Goal: Task Accomplishment & Management: Manage account settings

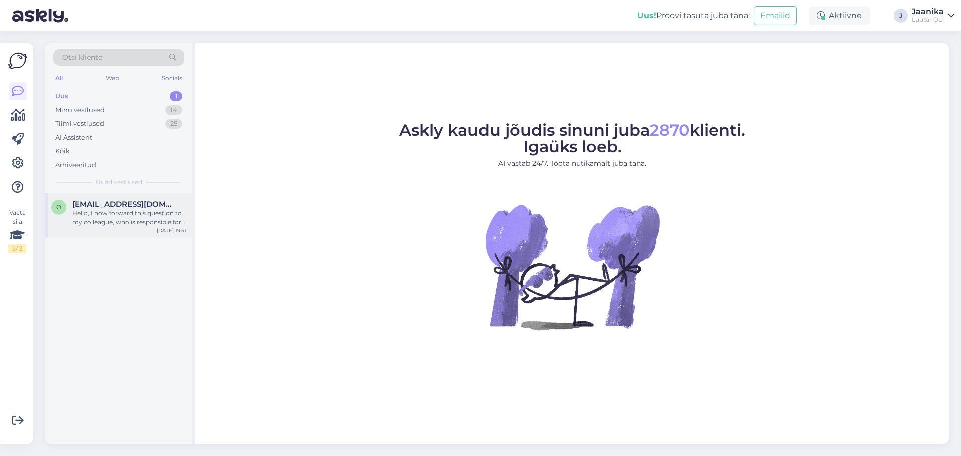
click at [136, 206] on span "[EMAIL_ADDRESS][DOMAIN_NAME]" at bounding box center [124, 204] width 104 height 9
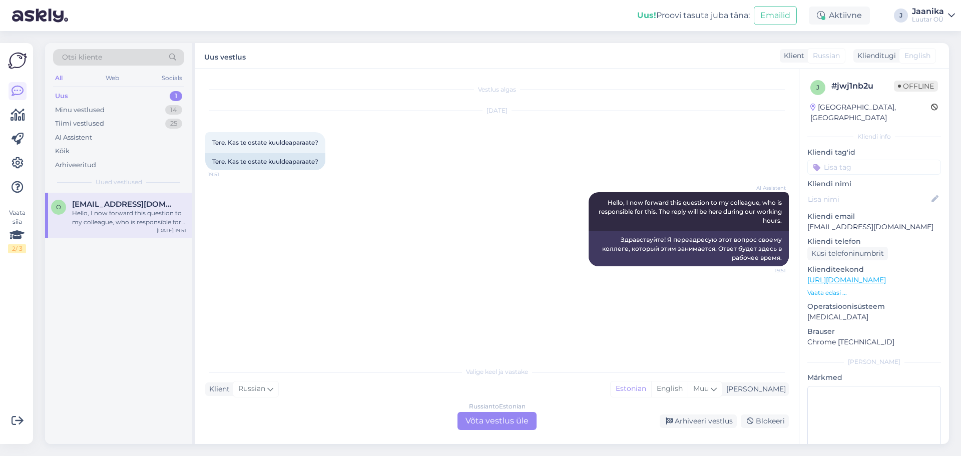
click at [493, 424] on div "Russian to Estonian Võta vestlus üle" at bounding box center [496, 421] width 79 height 18
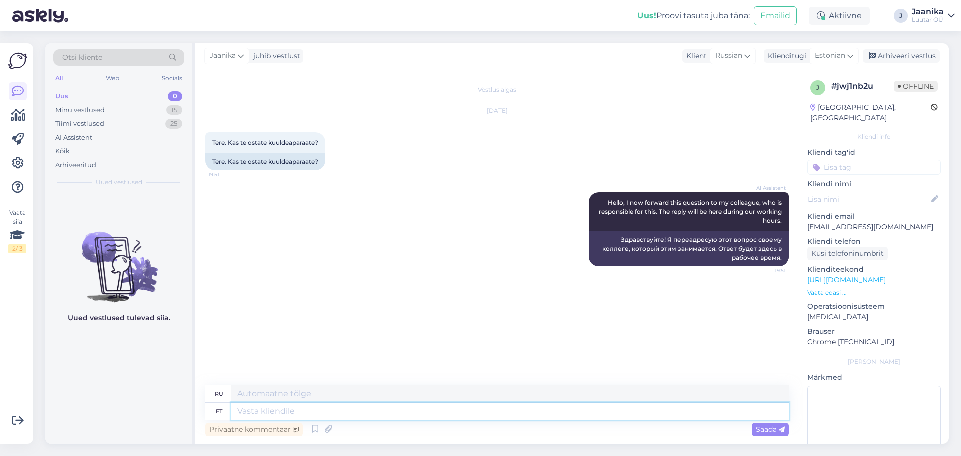
click at [361, 408] on textarea at bounding box center [509, 411] width 557 height 17
type textarea "Ter"
type textarea "Привет"
type textarea "Tere"
click at [357, 410] on textarea at bounding box center [509, 411] width 557 height 17
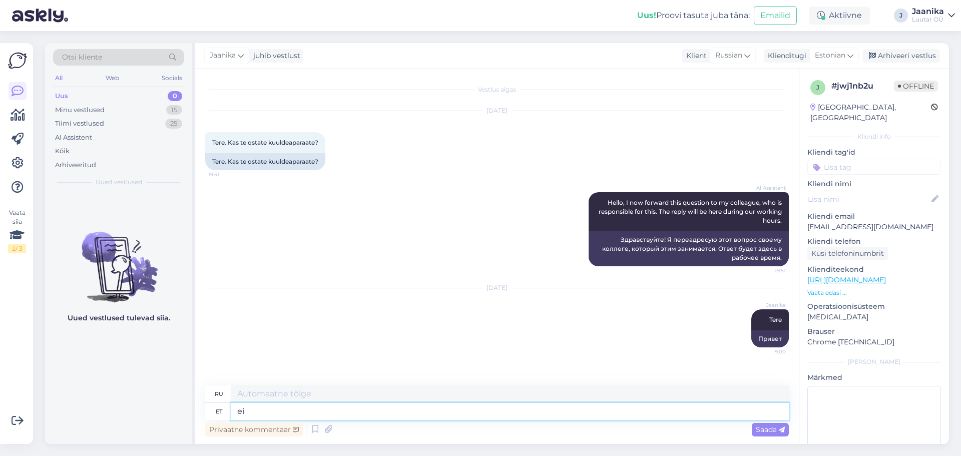
type textarea "ei o"
type textarea "нет"
type textarea "ei osta"
type textarea "не покупаю"
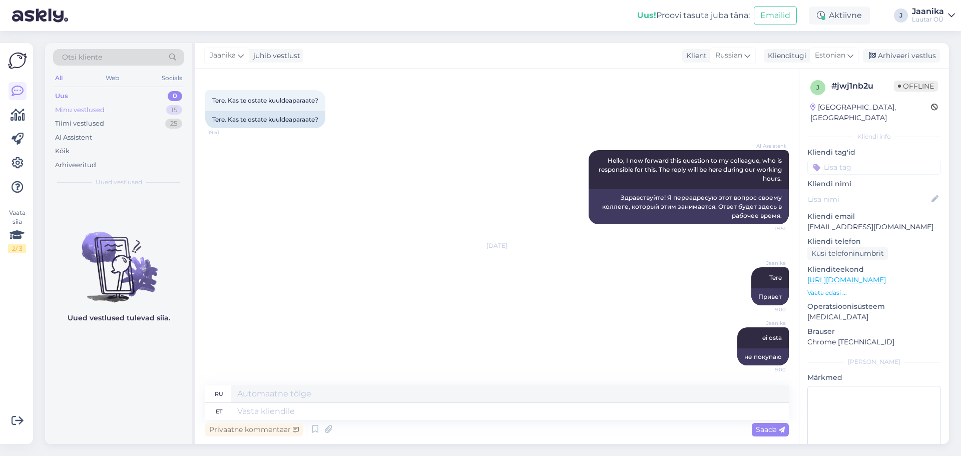
click at [94, 109] on div "Minu vestlused" at bounding box center [80, 110] width 50 height 10
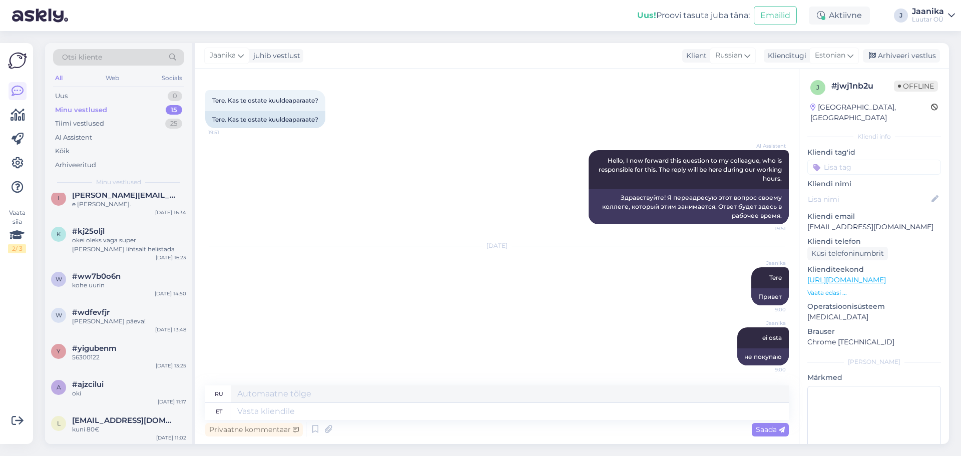
scroll to position [250, 0]
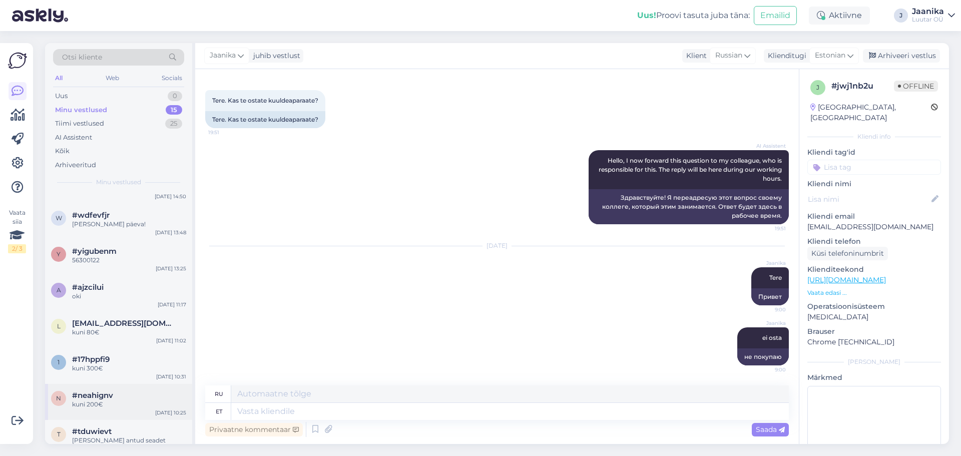
click at [114, 394] on div "#neahignv" at bounding box center [129, 395] width 114 height 9
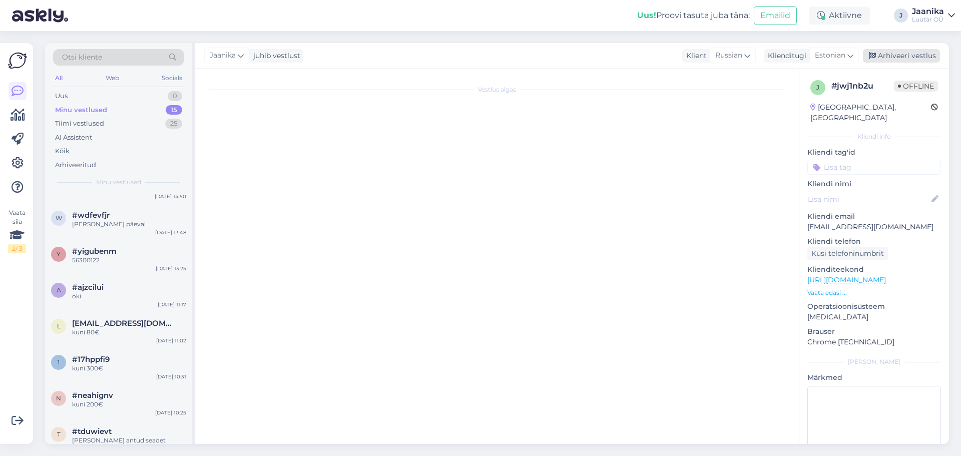
scroll to position [5445, 0]
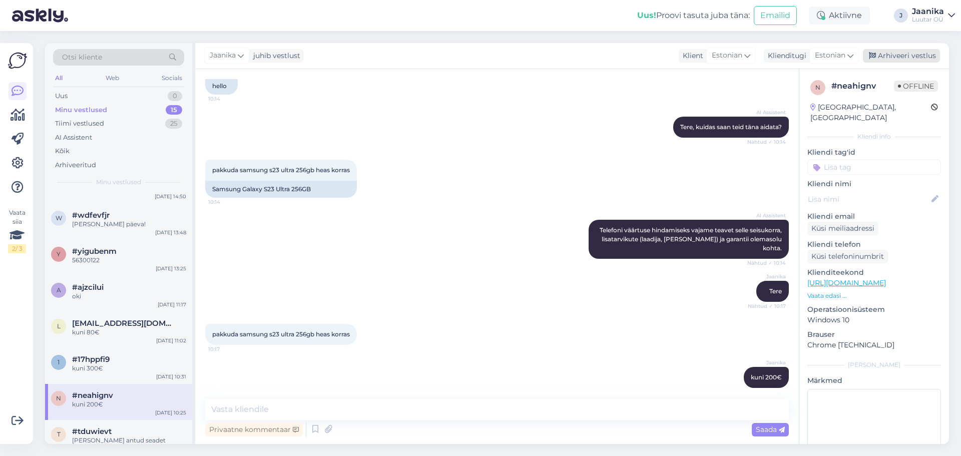
drag, startPoint x: 896, startPoint y: 51, endPoint x: 889, endPoint y: 54, distance: 7.6
click at [896, 51] on div "Arhiveeri vestlus" at bounding box center [900, 56] width 77 height 14
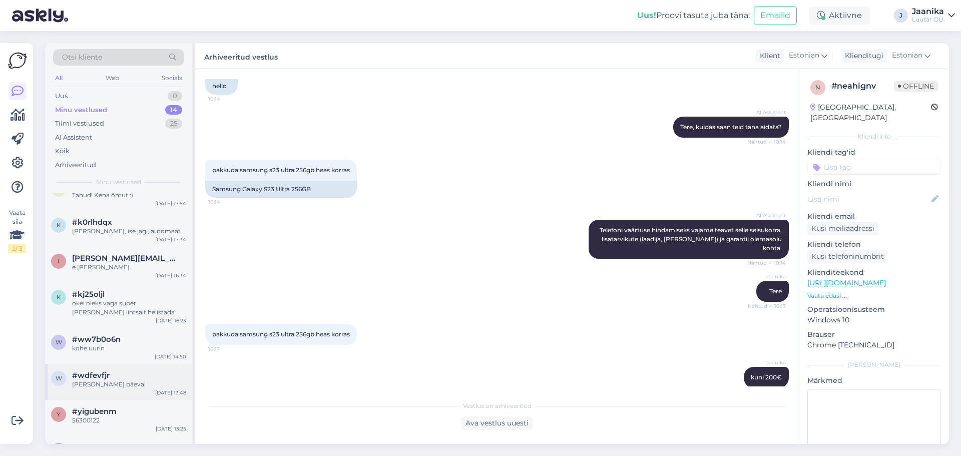
scroll to position [100, 0]
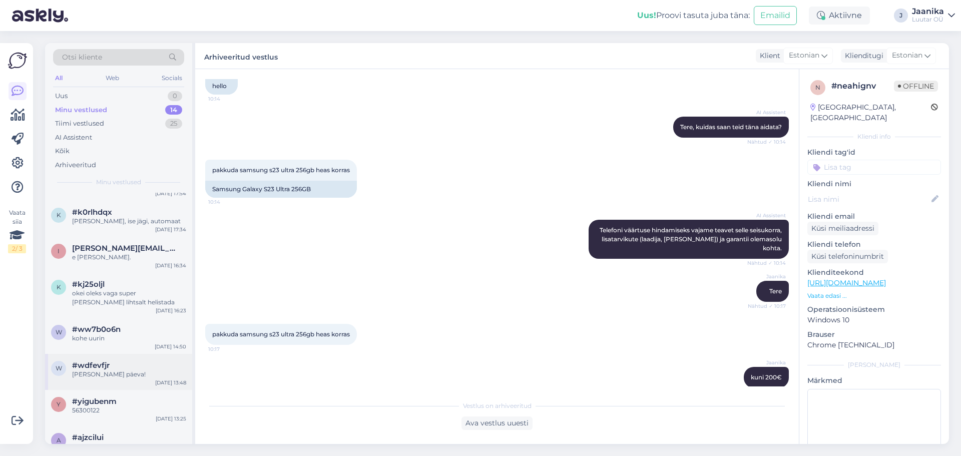
drag, startPoint x: 104, startPoint y: 375, endPoint x: 111, endPoint y: 374, distance: 6.5
click at [104, 375] on div "[PERSON_NAME] päeva!" at bounding box center [129, 374] width 114 height 9
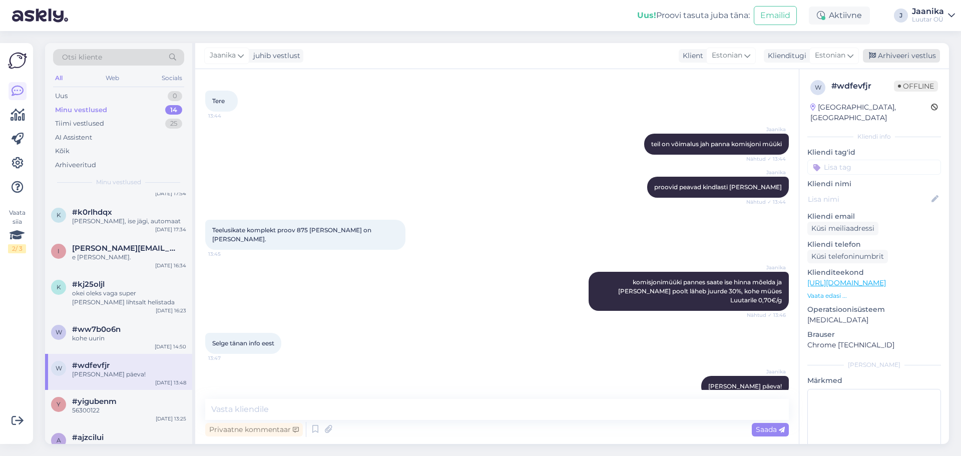
click at [905, 58] on div "Arhiveeri vestlus" at bounding box center [900, 56] width 77 height 14
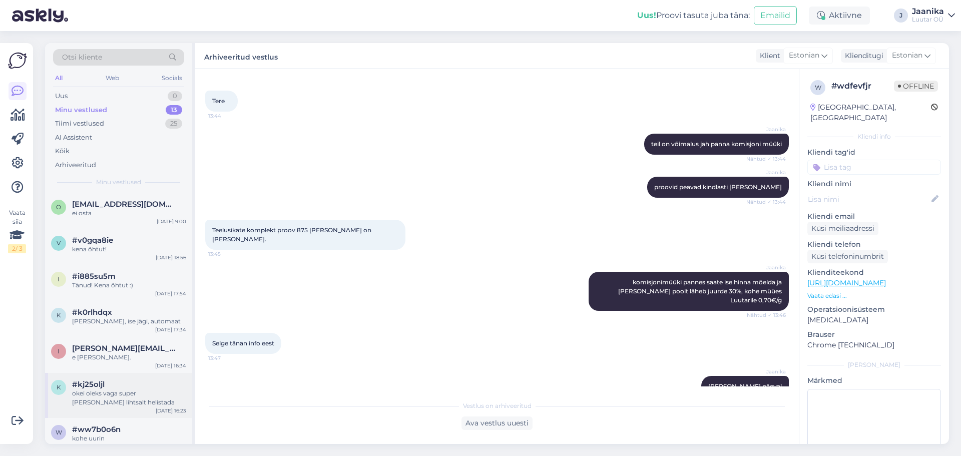
click at [104, 410] on div "k #kj25oljl okei oleks vaga super [PERSON_NAME] lihtsalt helistada [DATE] 16:23" at bounding box center [118, 395] width 147 height 45
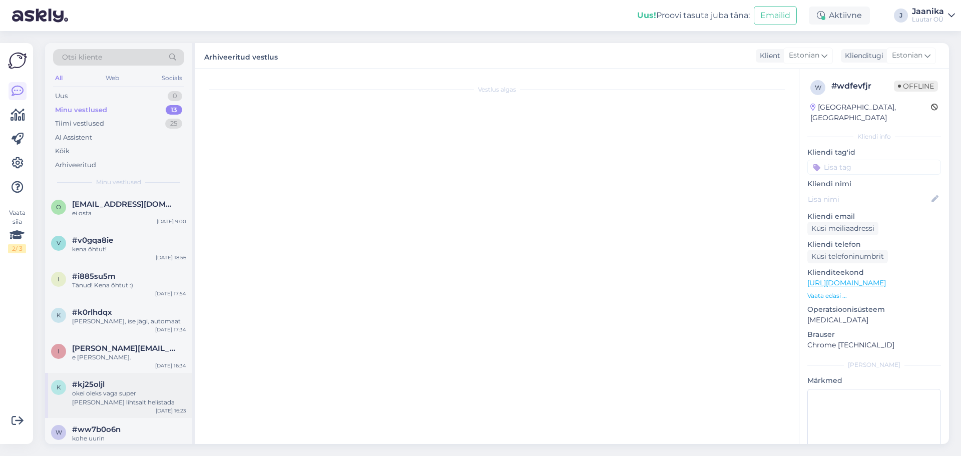
scroll to position [441, 0]
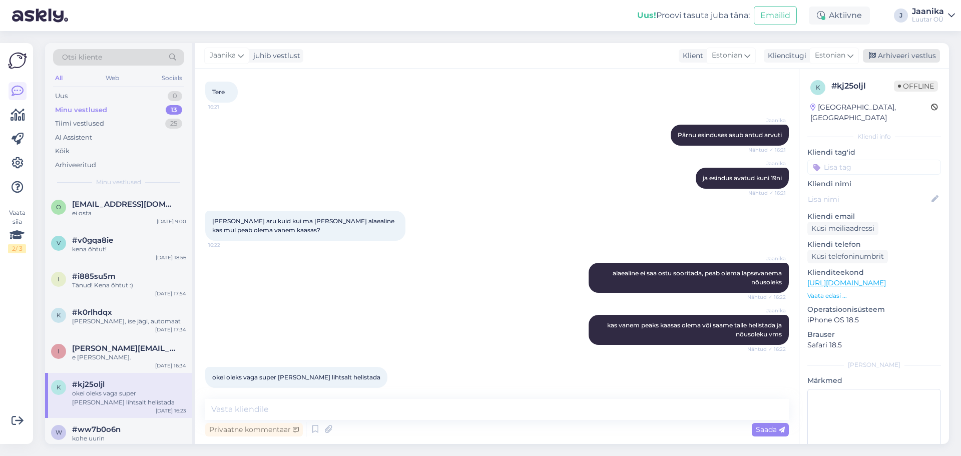
click at [904, 59] on div "Arhiveeri vestlus" at bounding box center [900, 56] width 77 height 14
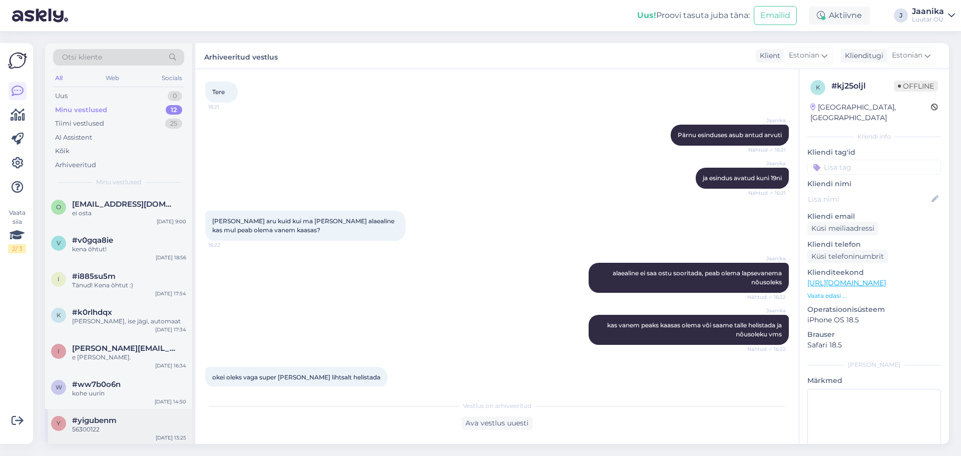
click at [97, 426] on div "56300122" at bounding box center [129, 429] width 114 height 9
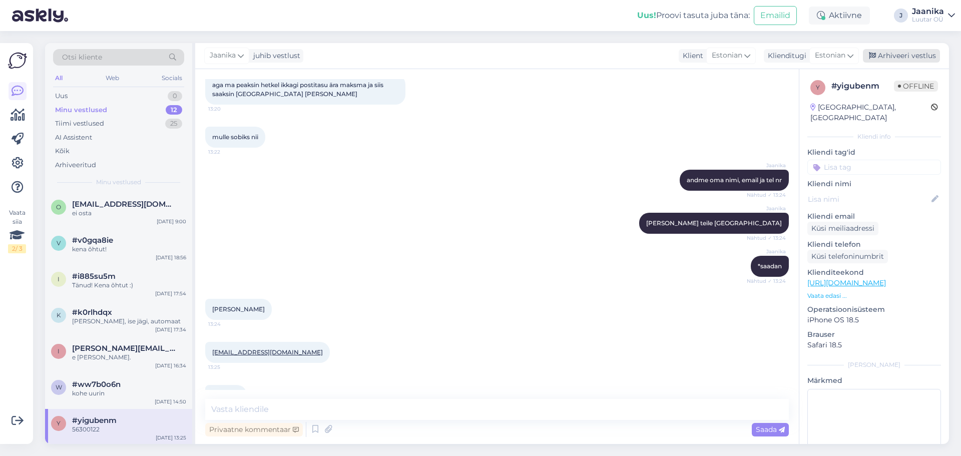
click at [905, 56] on div "Arhiveeri vestlus" at bounding box center [900, 56] width 77 height 14
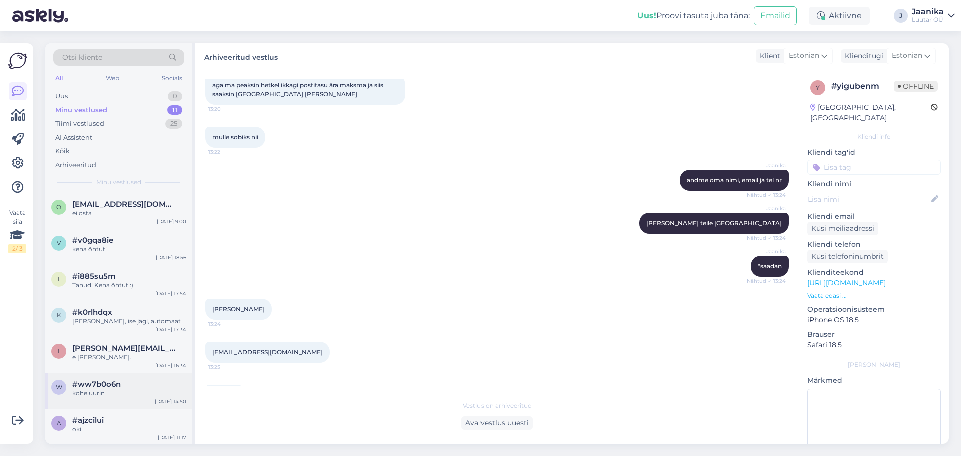
drag, startPoint x: 122, startPoint y: 391, endPoint x: 189, endPoint y: 373, distance: 69.5
click at [122, 391] on div "kohe uurin" at bounding box center [129, 393] width 114 height 9
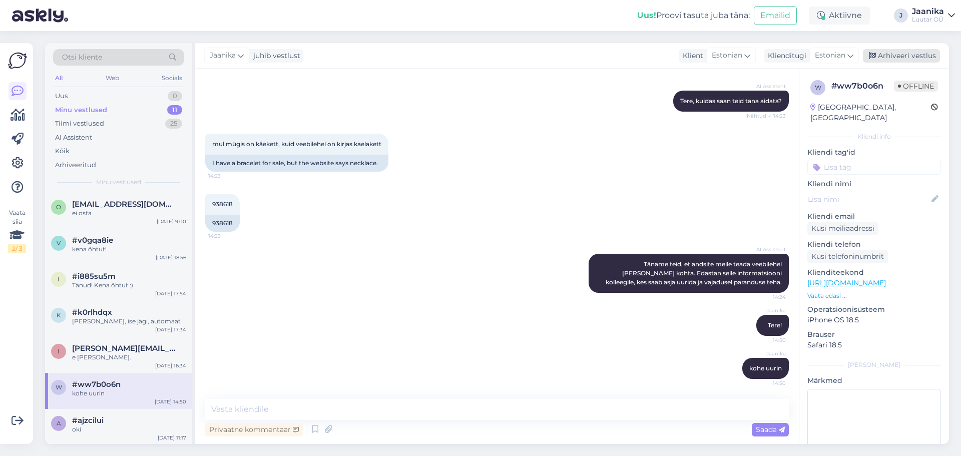
click at [892, 58] on div "Arhiveeri vestlus" at bounding box center [900, 56] width 77 height 14
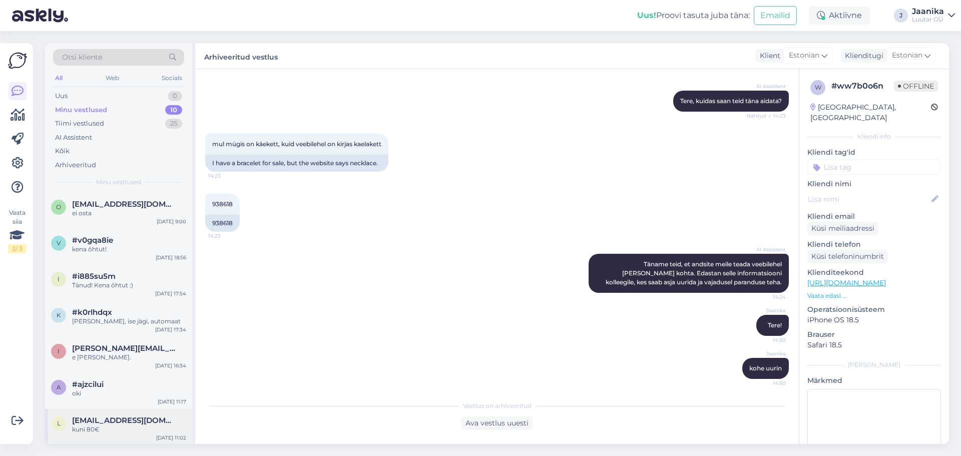
click at [104, 413] on div "l [EMAIL_ADDRESS][DOMAIN_NAME] kuni 80€ [DATE] 11:02" at bounding box center [118, 427] width 147 height 36
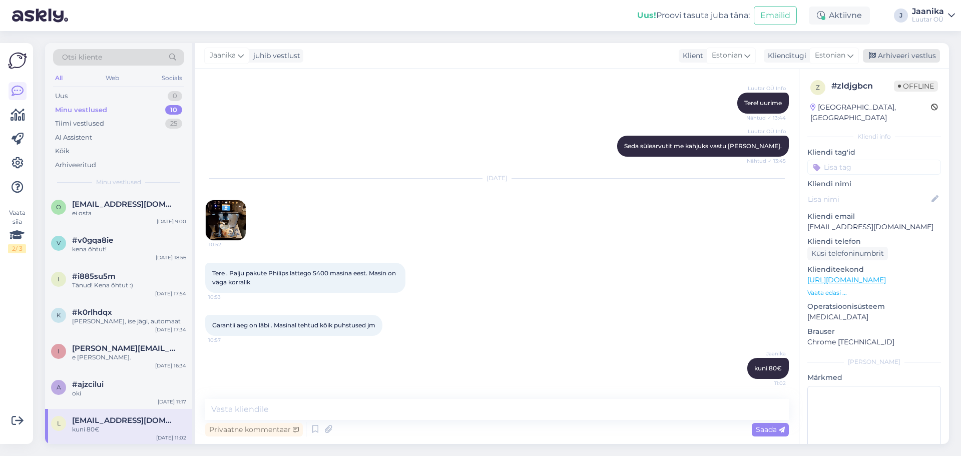
click at [882, 56] on div "Arhiveeri vestlus" at bounding box center [900, 56] width 77 height 14
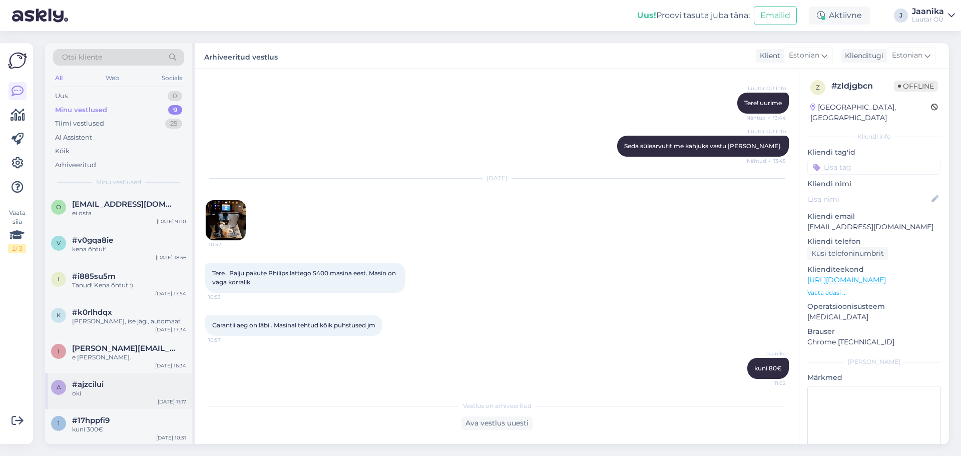
click at [105, 378] on div "a #ajzcilui oki [DATE] 11:17" at bounding box center [118, 391] width 147 height 36
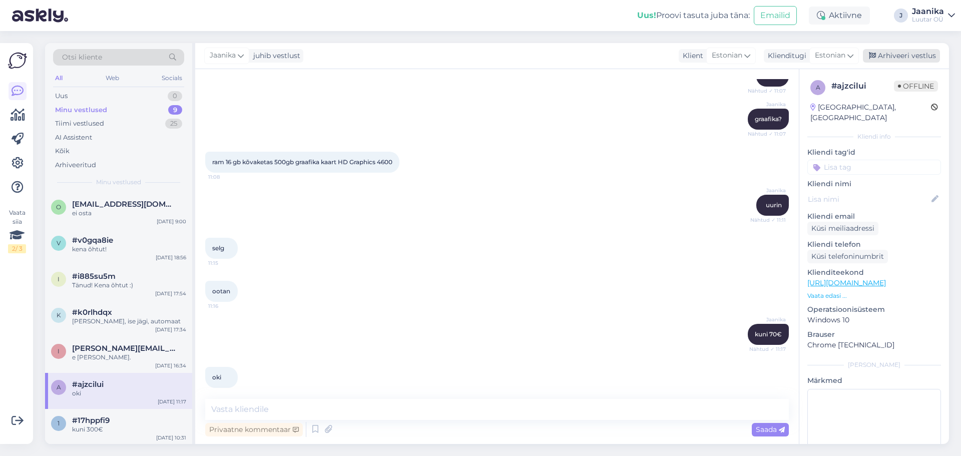
click at [902, 52] on div "Arhiveeri vestlus" at bounding box center [900, 56] width 77 height 14
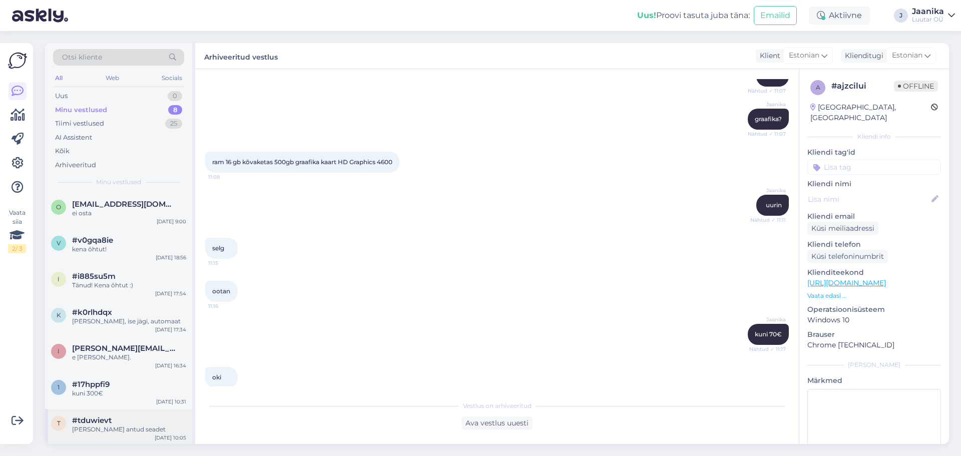
click at [122, 427] on div "[PERSON_NAME] antud seadet" at bounding box center [129, 429] width 114 height 9
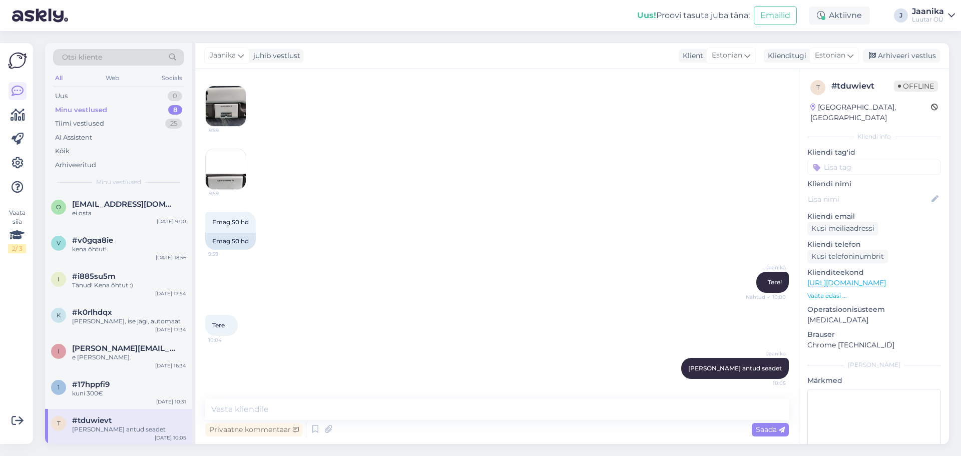
scroll to position [327, 0]
click at [897, 57] on div "Arhiveeri vestlus" at bounding box center [900, 56] width 77 height 14
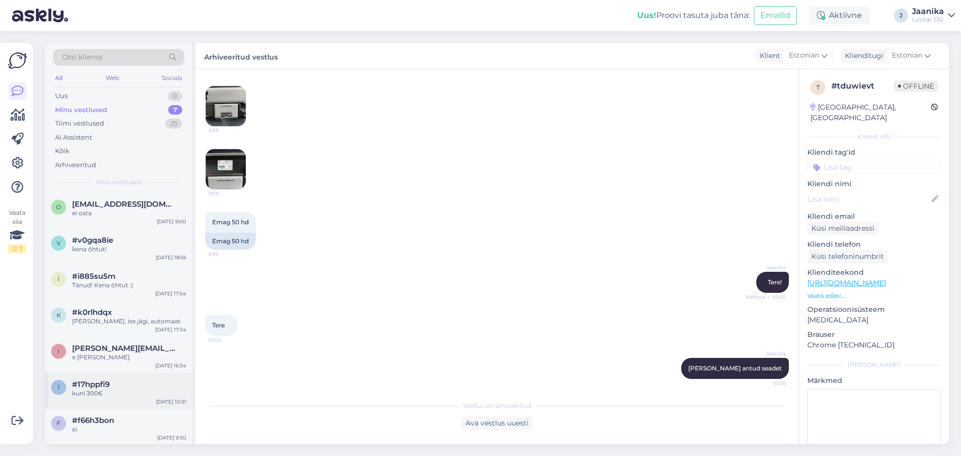
scroll to position [1, 0]
click at [107, 388] on div "kuni 300€" at bounding box center [129, 392] width 114 height 9
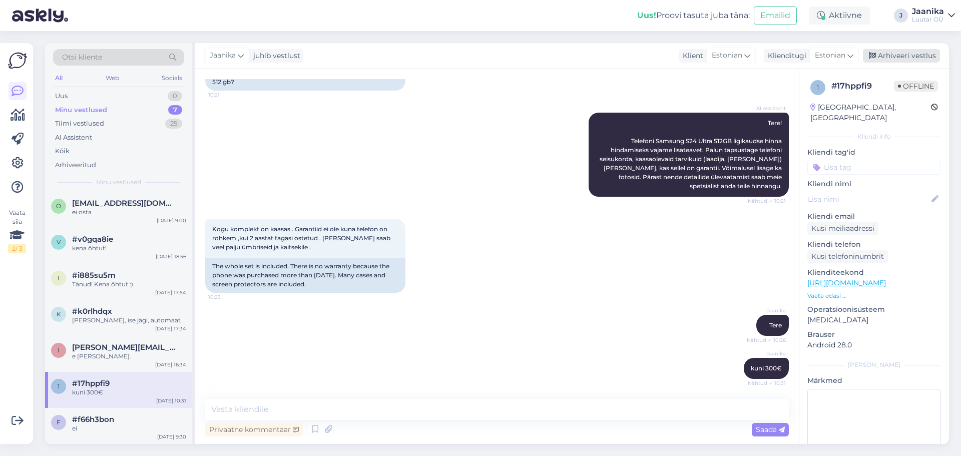
click at [912, 54] on div "Arhiveeri vestlus" at bounding box center [900, 56] width 77 height 14
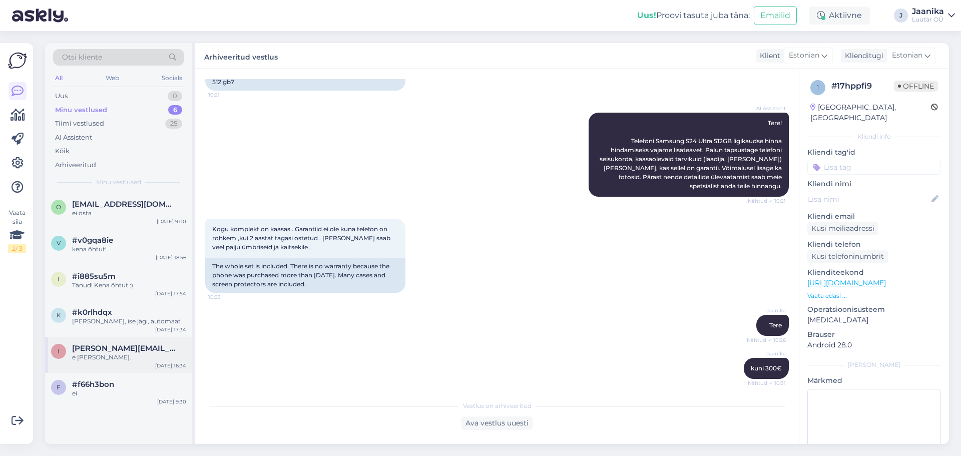
click at [92, 364] on div "I [PERSON_NAME][EMAIL_ADDRESS][DOMAIN_NAME] e [PERSON_NAME]. [DATE] 16:34" at bounding box center [118, 355] width 147 height 36
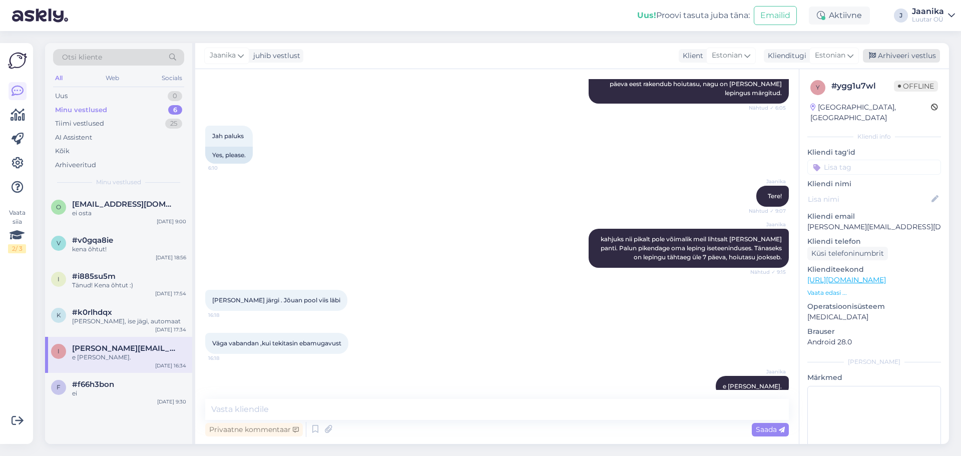
click at [906, 56] on div "Arhiveeri vestlus" at bounding box center [900, 56] width 77 height 14
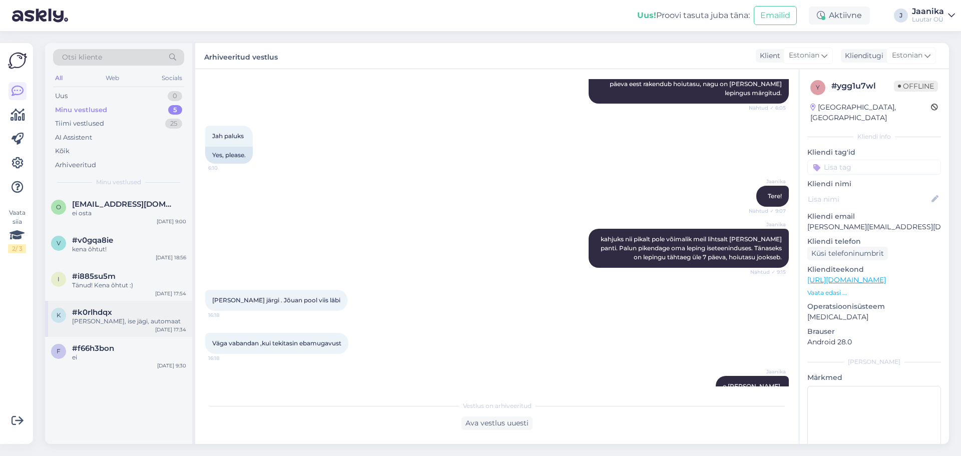
drag, startPoint x: 104, startPoint y: 323, endPoint x: 204, endPoint y: 320, distance: 99.6
click at [104, 323] on div "[PERSON_NAME], ise jägi, automaat" at bounding box center [129, 321] width 114 height 9
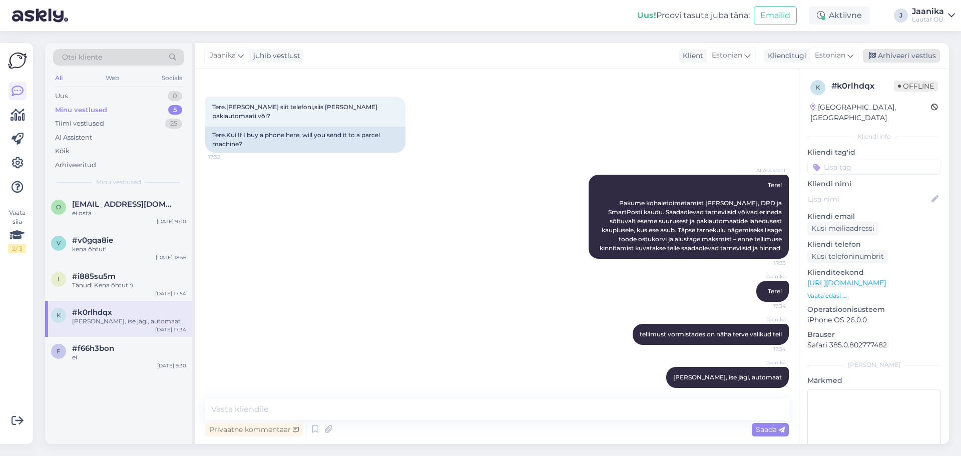
click at [889, 55] on div "Arhiveeri vestlus" at bounding box center [900, 56] width 77 height 14
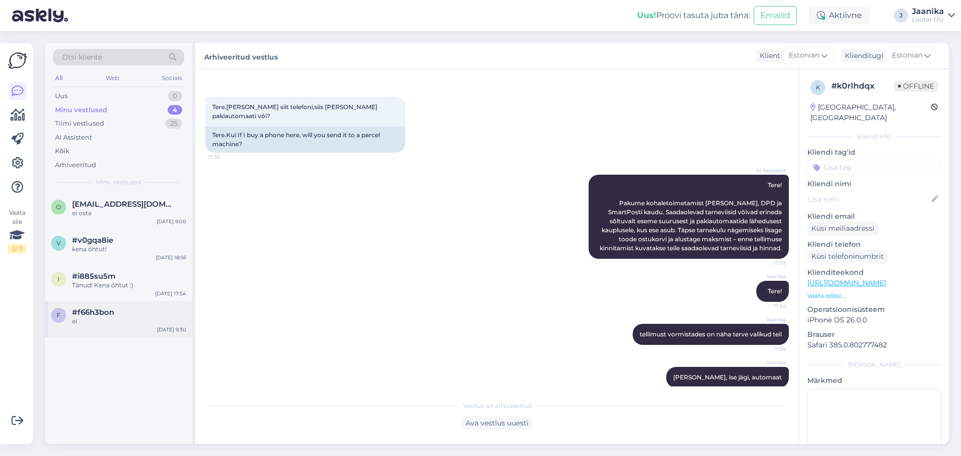
click at [121, 322] on div "ei" at bounding box center [129, 321] width 114 height 9
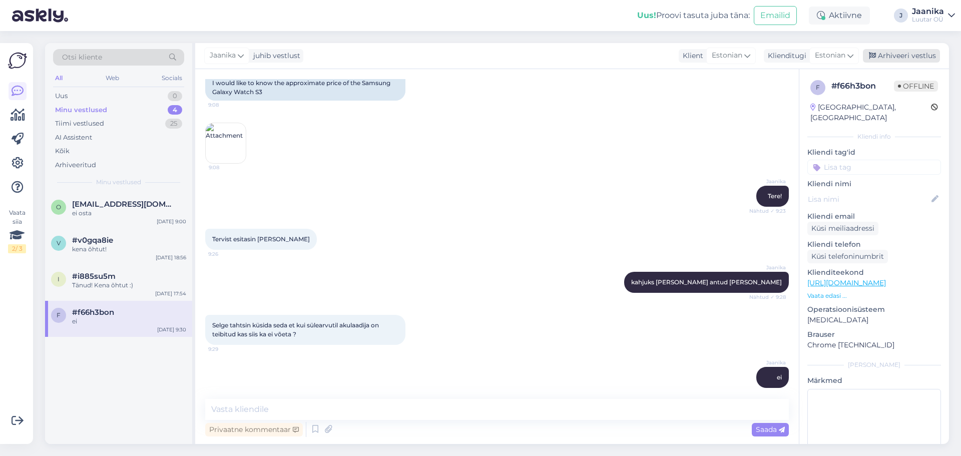
click at [878, 58] on div "Arhiveeri vestlus" at bounding box center [900, 56] width 77 height 14
